Goal: Navigation & Orientation: Find specific page/section

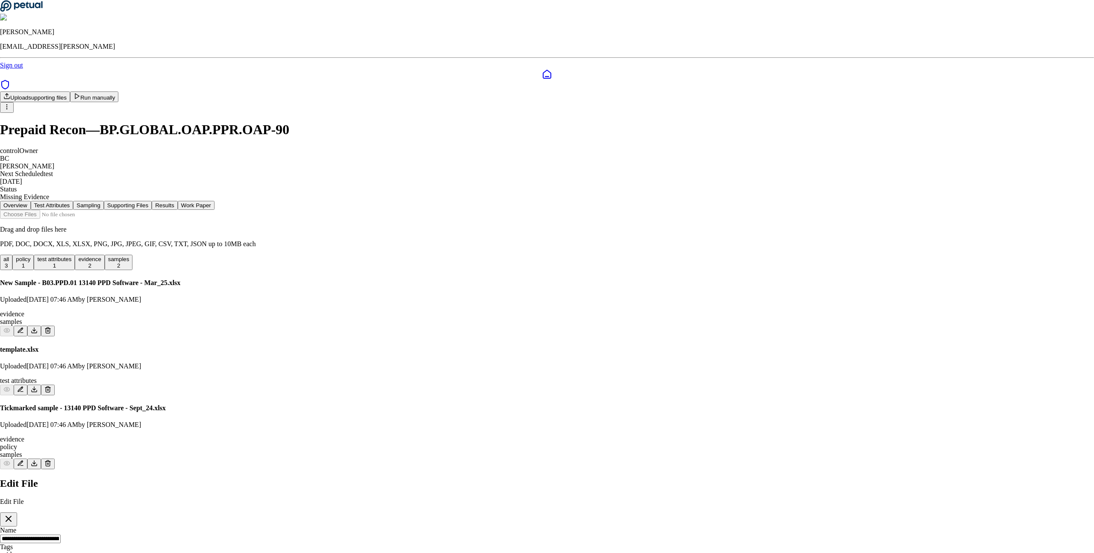
click at [14, 514] on icon "button" at bounding box center [8, 519] width 10 height 10
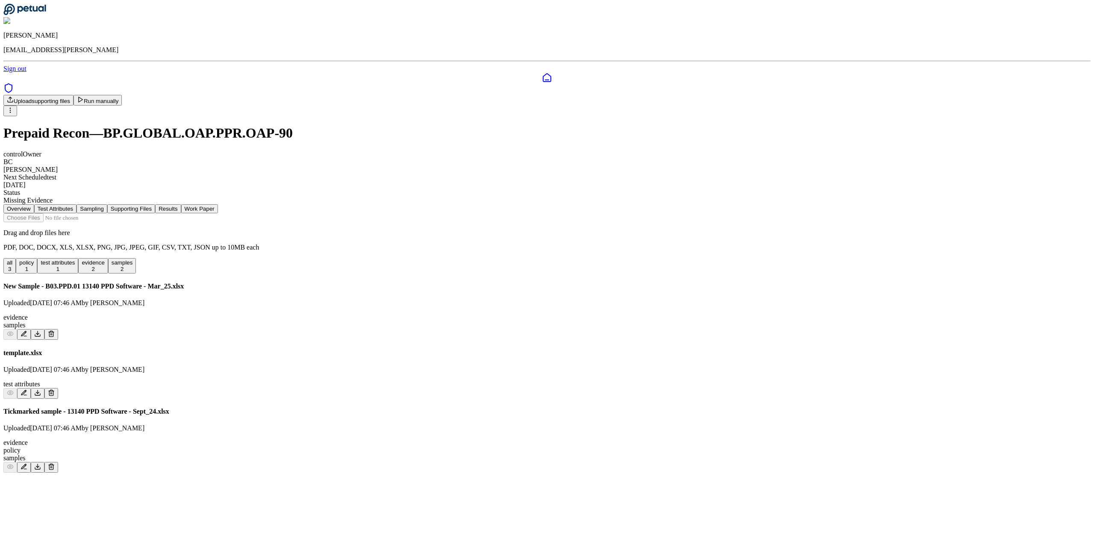
click at [542, 73] on icon at bounding box center [547, 78] width 10 height 10
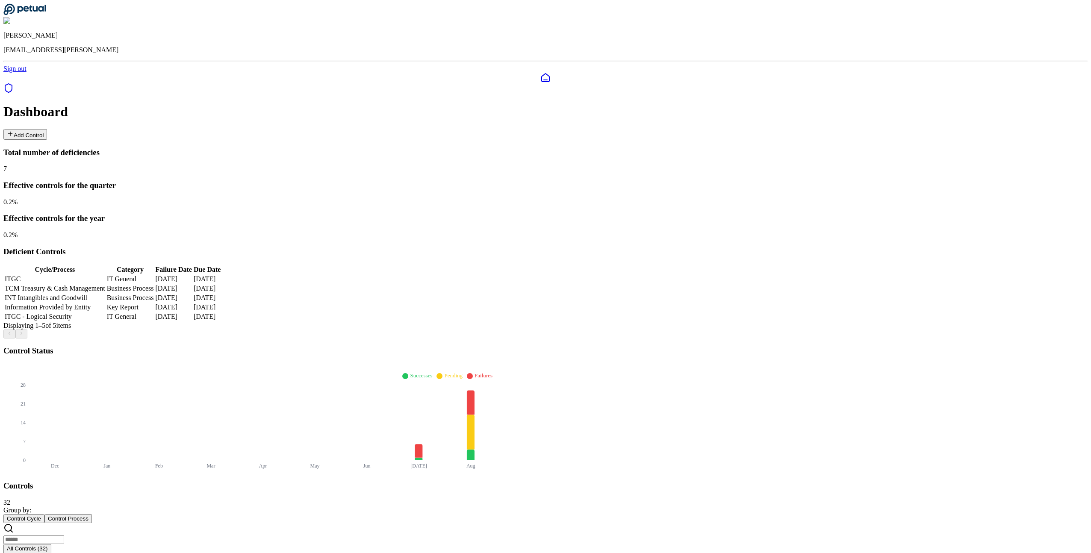
click at [14, 83] on icon at bounding box center [8, 88] width 10 height 10
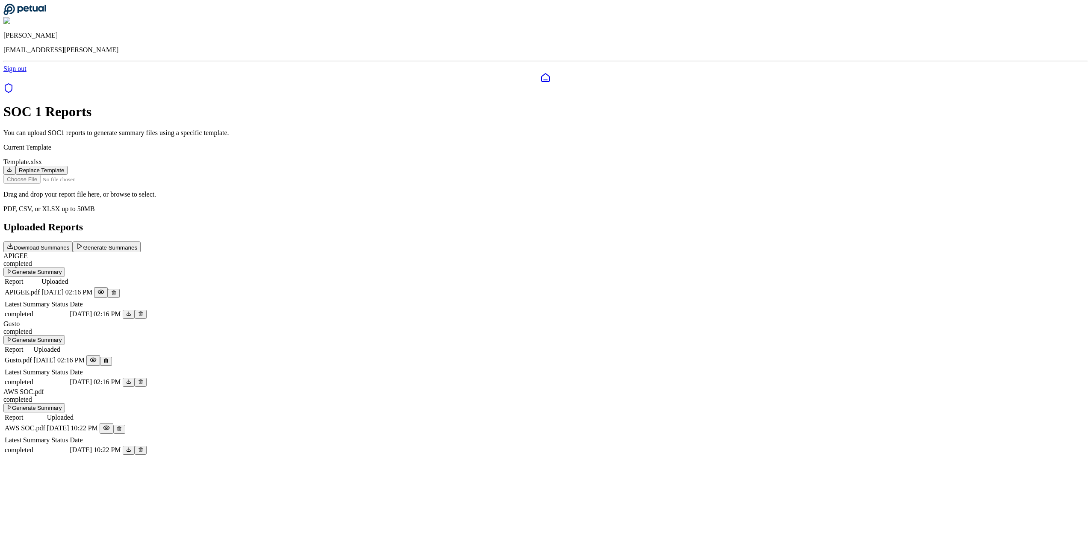
click at [542, 74] on icon at bounding box center [546, 78] width 8 height 8
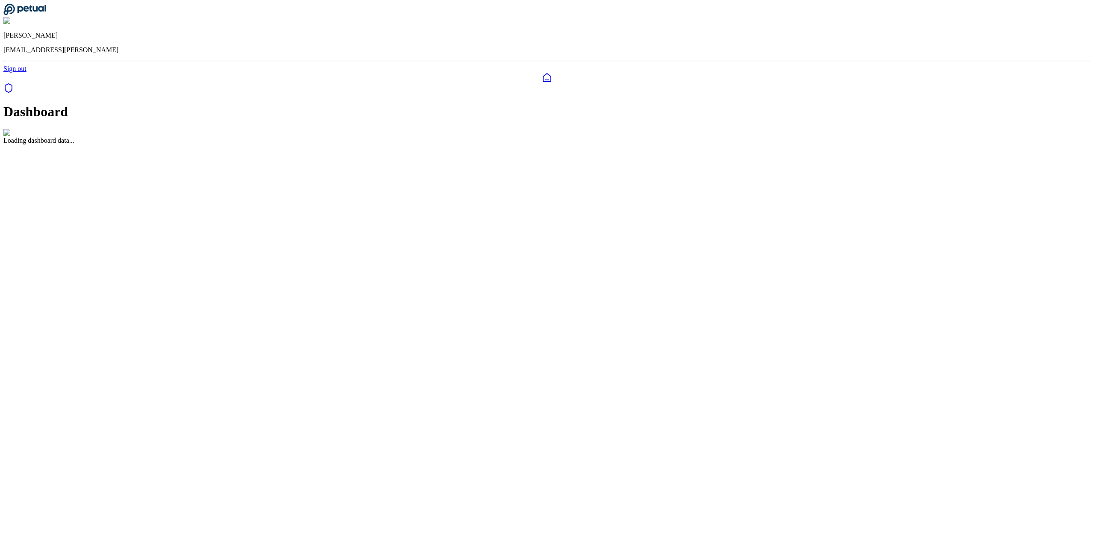
click at [82, 129] on div "Loading dashboard data..." at bounding box center [546, 136] width 1087 height 15
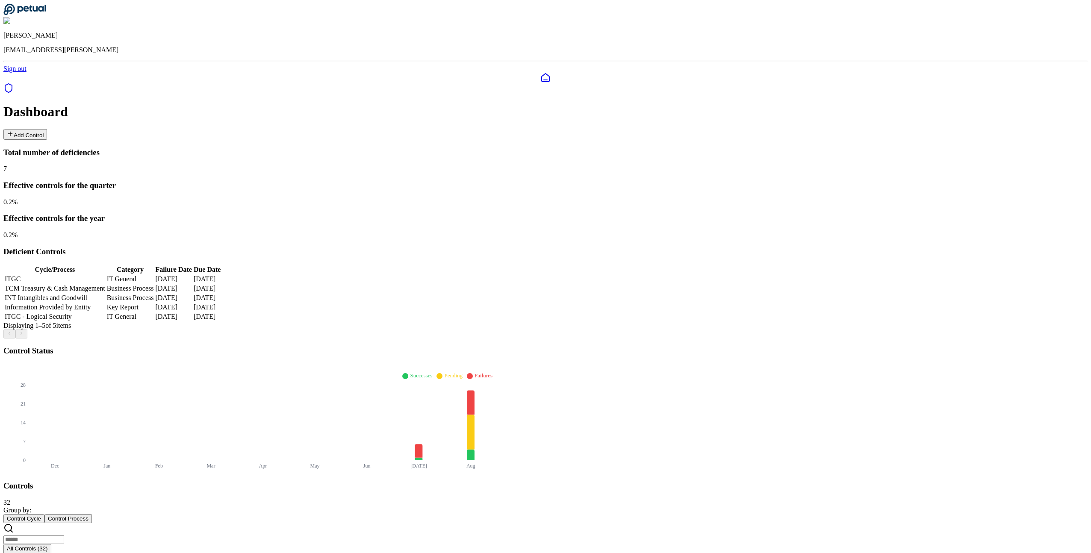
click at [12, 83] on icon at bounding box center [8, 88] width 10 height 10
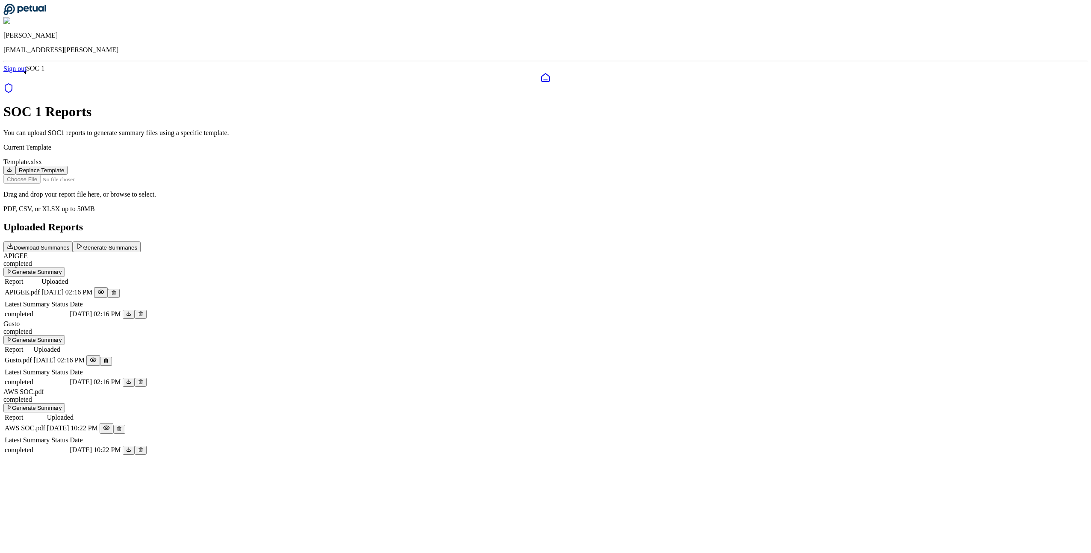
click at [14, 83] on icon at bounding box center [8, 88] width 10 height 10
click at [542, 74] on icon at bounding box center [546, 78] width 8 height 8
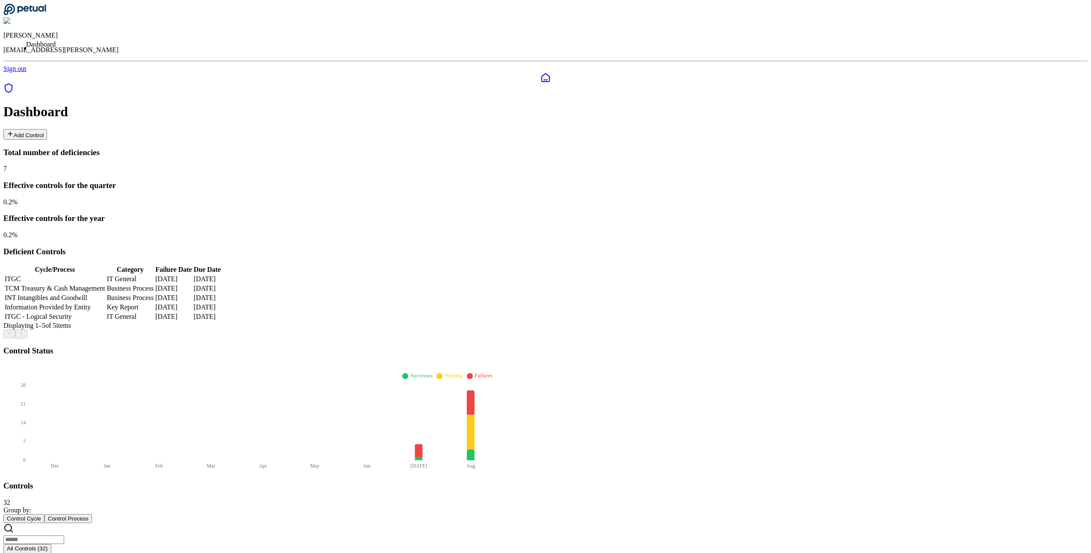
click at [7, 83] on div at bounding box center [545, 89] width 1084 height 12
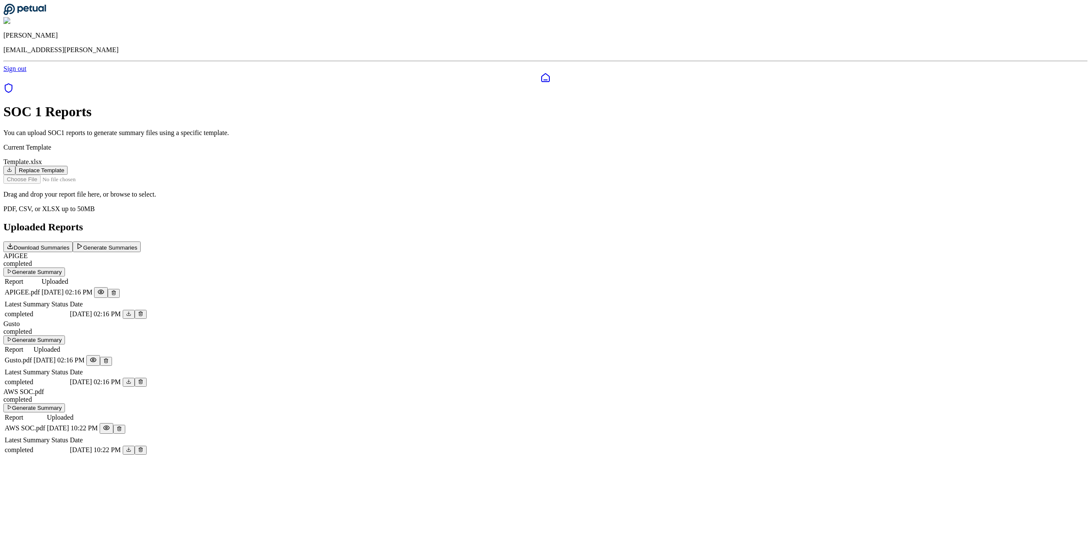
click at [8, 83] on div at bounding box center [545, 89] width 1084 height 12
click at [100, 126] on div "SOC 1 Reports You can upload SOC1 reports to generate summary files using a spe…" at bounding box center [545, 280] width 1084 height 352
click at [14, 83] on icon at bounding box center [8, 88] width 10 height 10
